Goal: Task Accomplishment & Management: Manage account settings

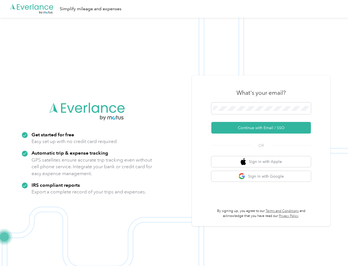
click at [175, 133] on img at bounding box center [174, 151] width 349 height 266
click at [175, 9] on div ".cls-1 { fill: #00adee; } .cls-2 { fill: #fff; } .cls-3 { fill: #707372; } .cls…" at bounding box center [174, 9] width 349 height 18
click at [264, 128] on button "Continue with Email / SSO" at bounding box center [261, 128] width 100 height 12
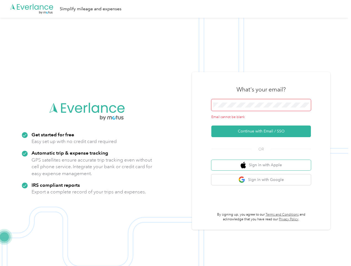
click at [264, 161] on button "Sign in with Apple" at bounding box center [261, 165] width 100 height 11
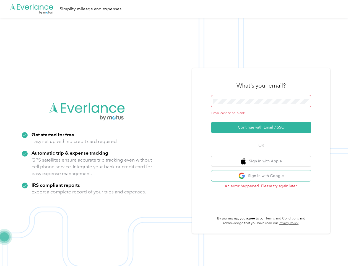
click at [264, 176] on button "Sign in with Google" at bounding box center [261, 175] width 100 height 11
